Goal: Use online tool/utility: Utilize a website feature to perform a specific function

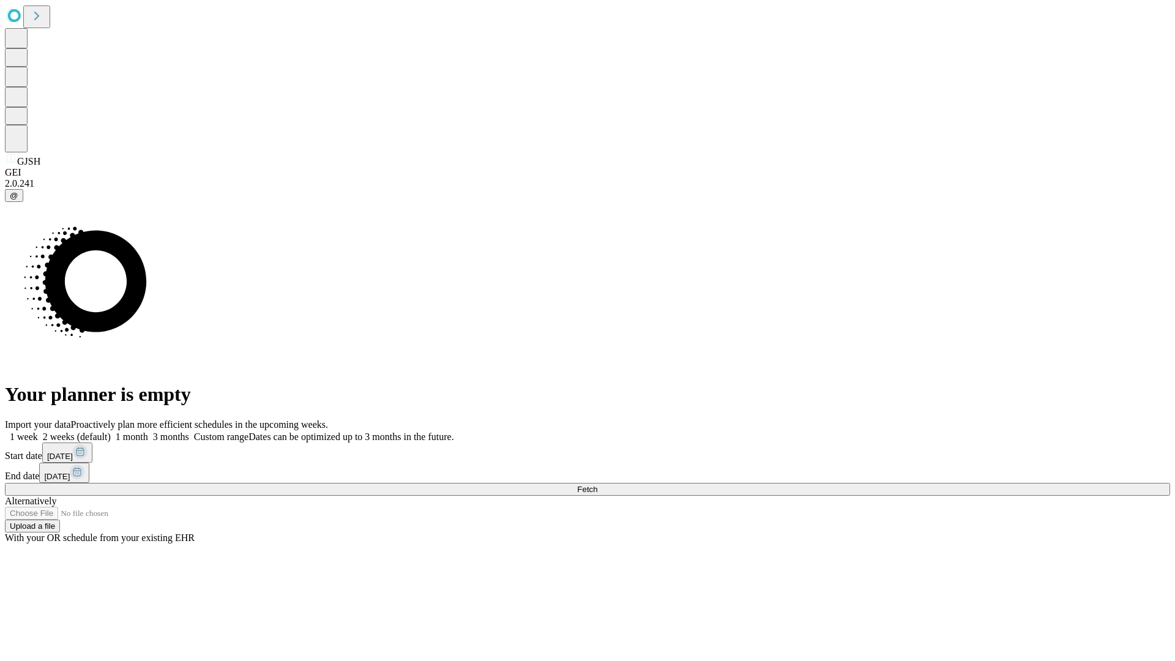
click at [597, 485] on span "Fetch" at bounding box center [587, 489] width 20 height 9
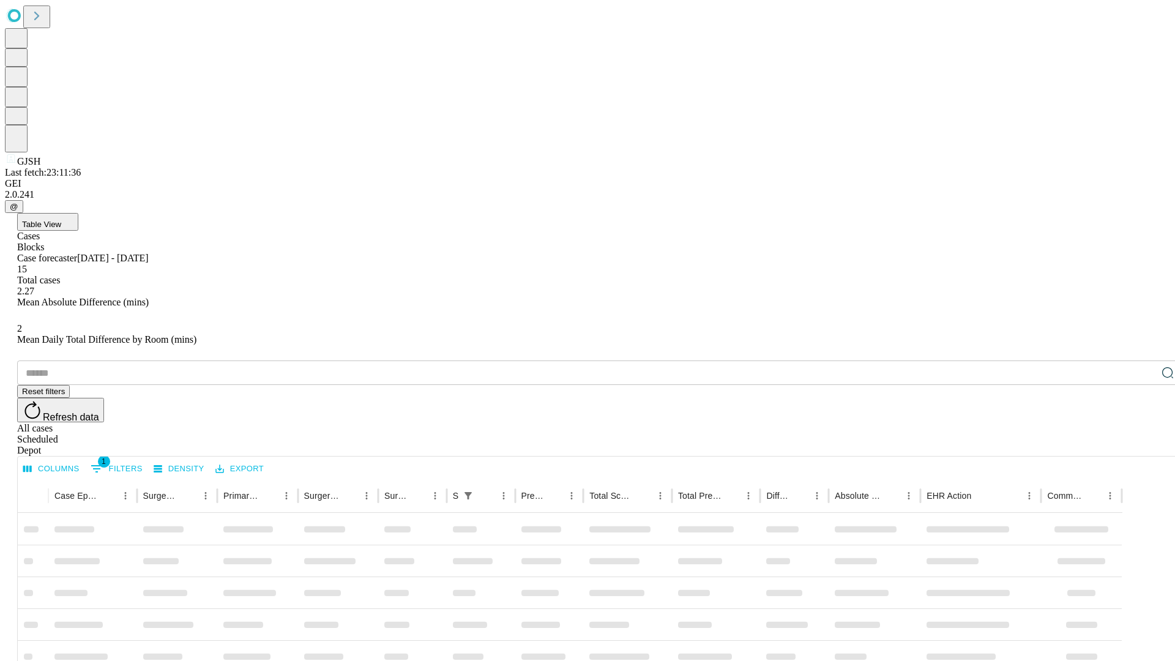
click at [61, 220] on span "Table View" at bounding box center [41, 224] width 39 height 9
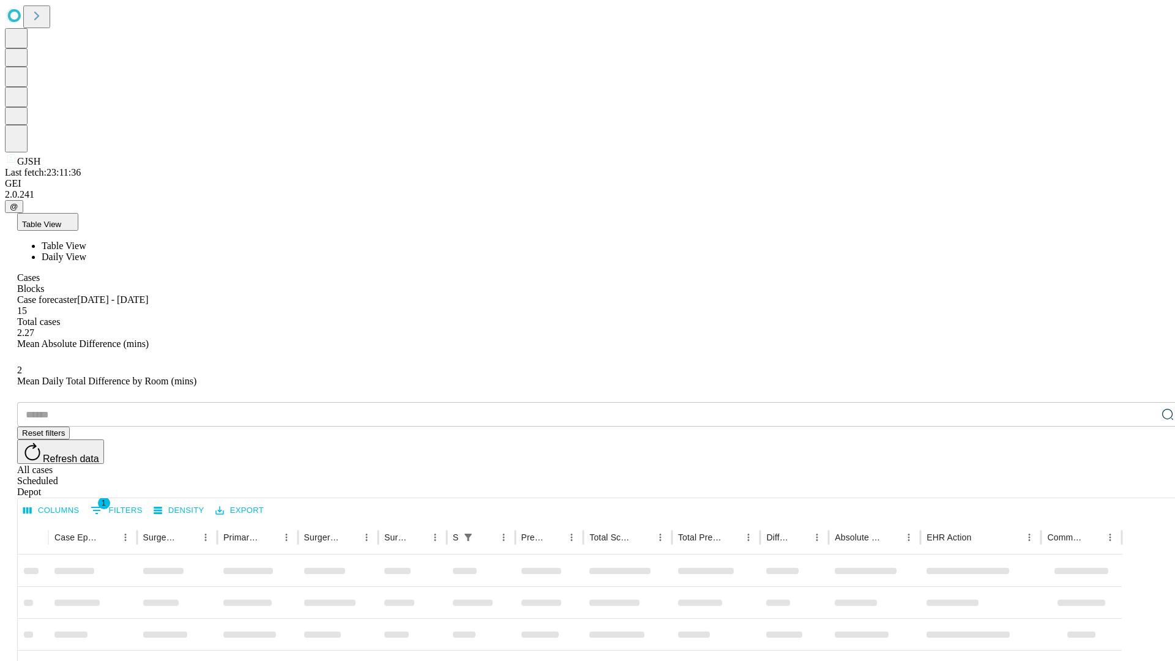
click at [86, 251] on span "Daily View" at bounding box center [64, 256] width 45 height 10
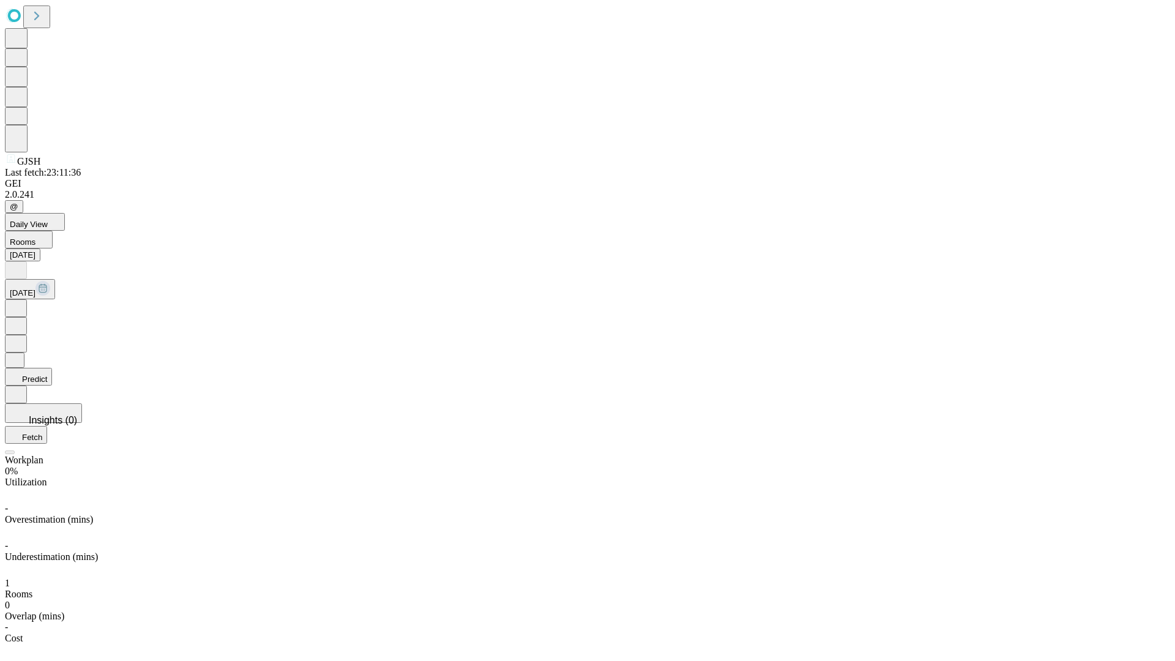
click at [52, 368] on button "Predict" at bounding box center [28, 377] width 47 height 18
